Goal: Information Seeking & Learning: Learn about a topic

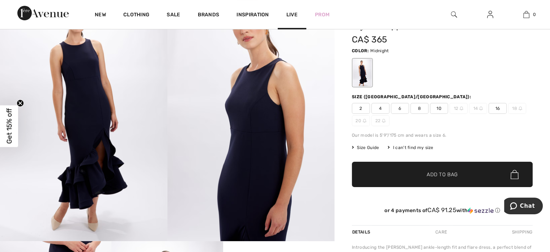
scroll to position [55, 0]
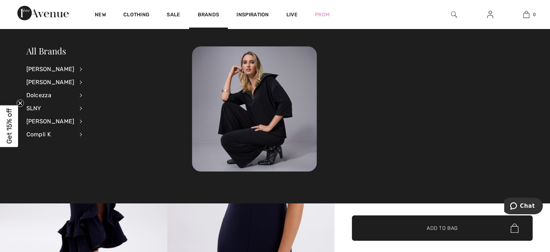
click at [71, 94] on li "Dolcezza View All Dresses & Jumpsuits Jackets & Blazers Outerwear Pants Skirts …" at bounding box center [59, 95] width 66 height 13
click at [42, 95] on div "Dolcezza" at bounding box center [50, 95] width 48 height 13
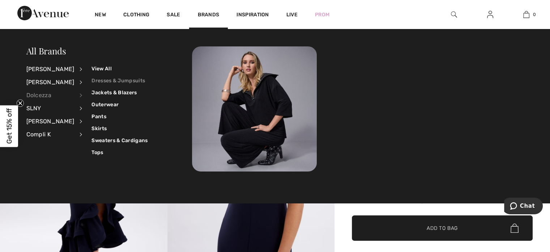
click at [92, 81] on link "Dresses & Jumpsuits" at bounding box center [120, 81] width 56 height 12
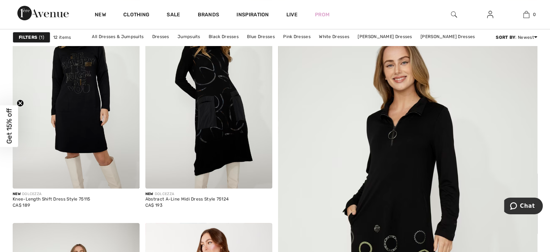
scroll to position [102, 0]
